Goal: Transaction & Acquisition: Purchase product/service

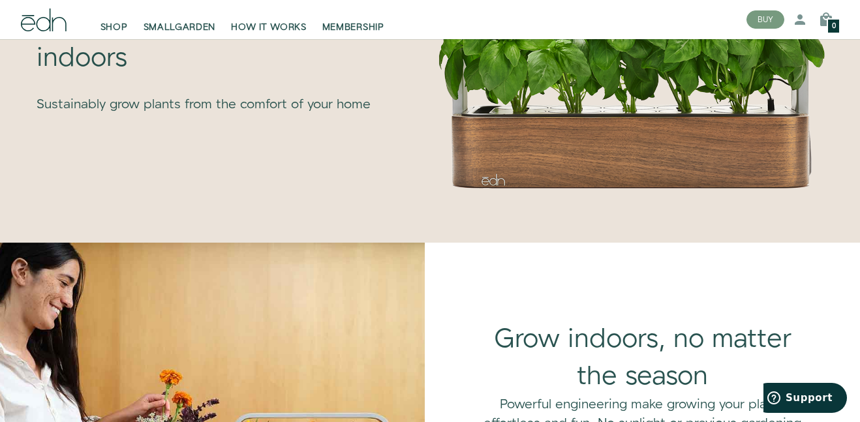
scroll to position [767, 0]
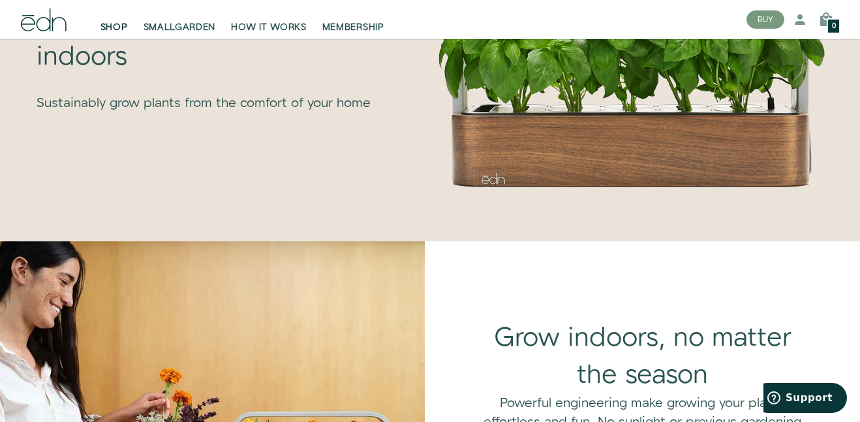
click at [121, 17] on link "SHOP" at bounding box center [114, 19] width 43 height 29
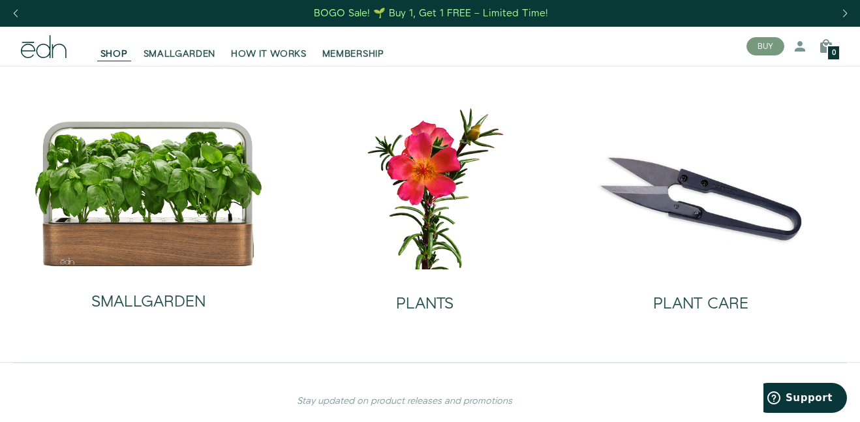
click at [238, 197] on img at bounding box center [149, 193] width 230 height 147
